Goal: Task Accomplishment & Management: Manage account settings

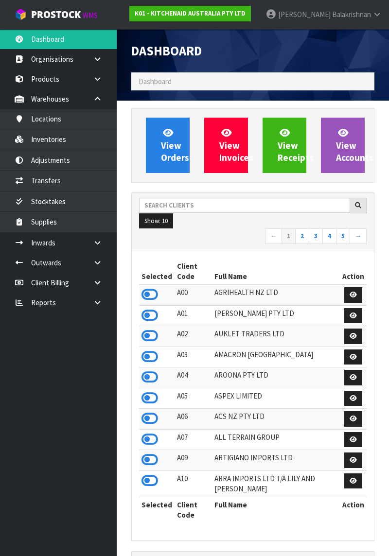
click at [54, 76] on link "Products" at bounding box center [58, 79] width 117 height 20
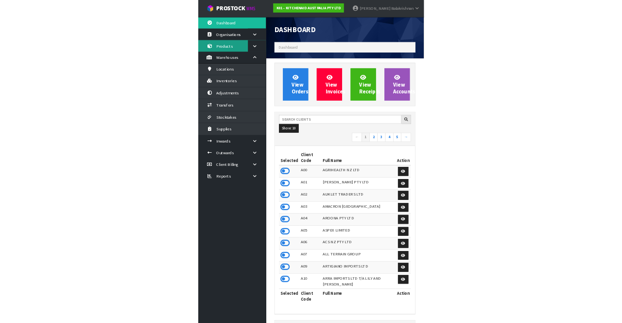
scroll to position [850, 258]
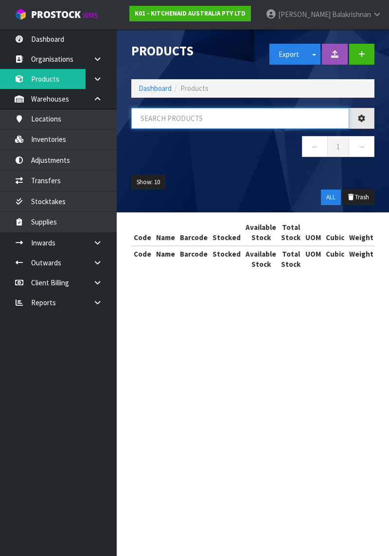
click at [183, 109] on input "text" at bounding box center [240, 118] width 218 height 21
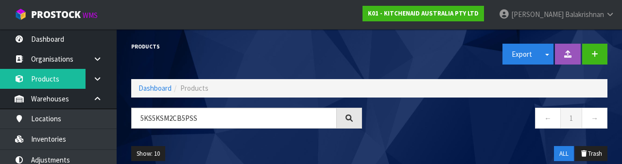
click at [388, 122] on nav "← 1 →" at bounding box center [492, 120] width 231 height 24
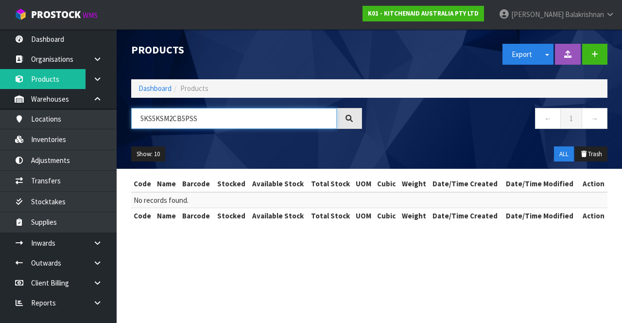
click at [159, 121] on input "5KS5KSM2CB5PSS" at bounding box center [234, 118] width 206 height 21
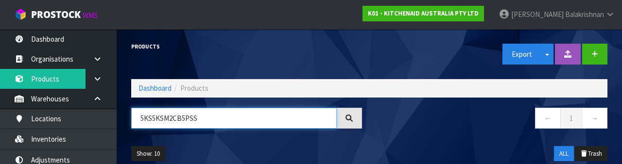
click at [166, 120] on input "5KS5KSM2CB5PSS" at bounding box center [234, 118] width 206 height 21
type input "5KSM2CB5PSS"
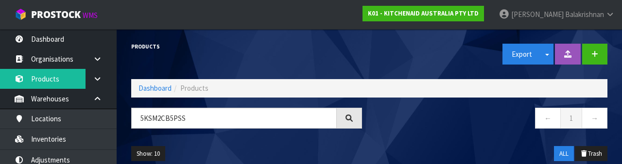
click at [388, 120] on nav "← 1 →" at bounding box center [492, 120] width 231 height 24
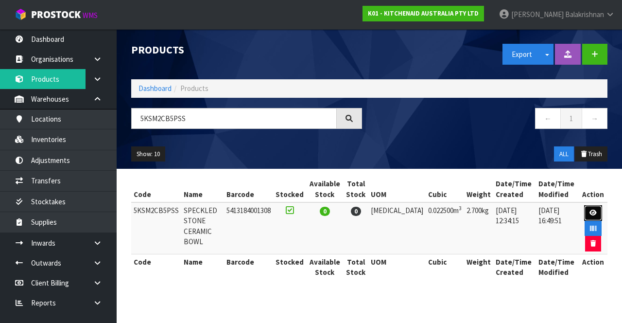
click at [388, 205] on link at bounding box center [593, 213] width 18 height 16
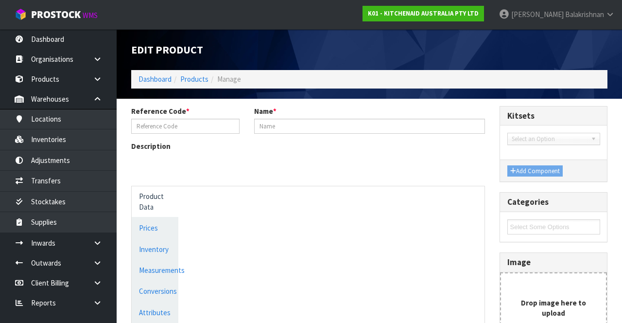
click at [388, 213] on div "Select Some Options" at bounding box center [553, 227] width 107 height 30
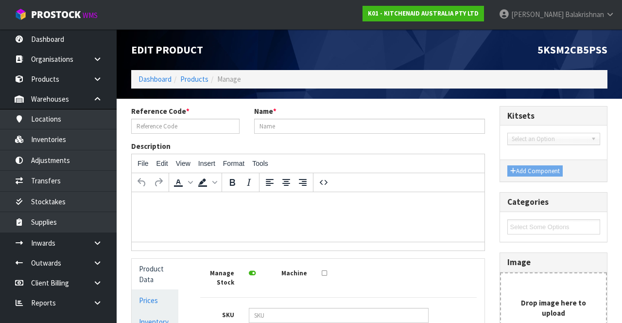
type input "5KSM2CB5PSS"
type input "SPECKLED STONE CERAMIC BOWL"
type input "5413184001308"
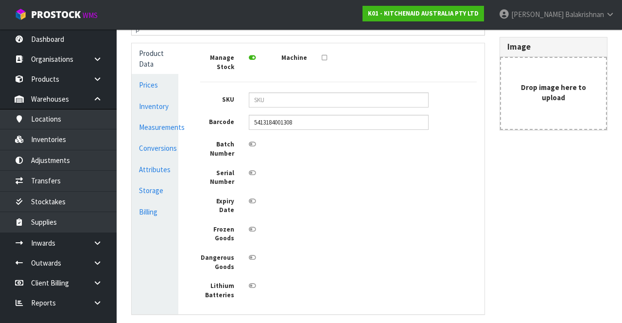
scroll to position [216, 0]
